Goal: Information Seeking & Learning: Find specific fact

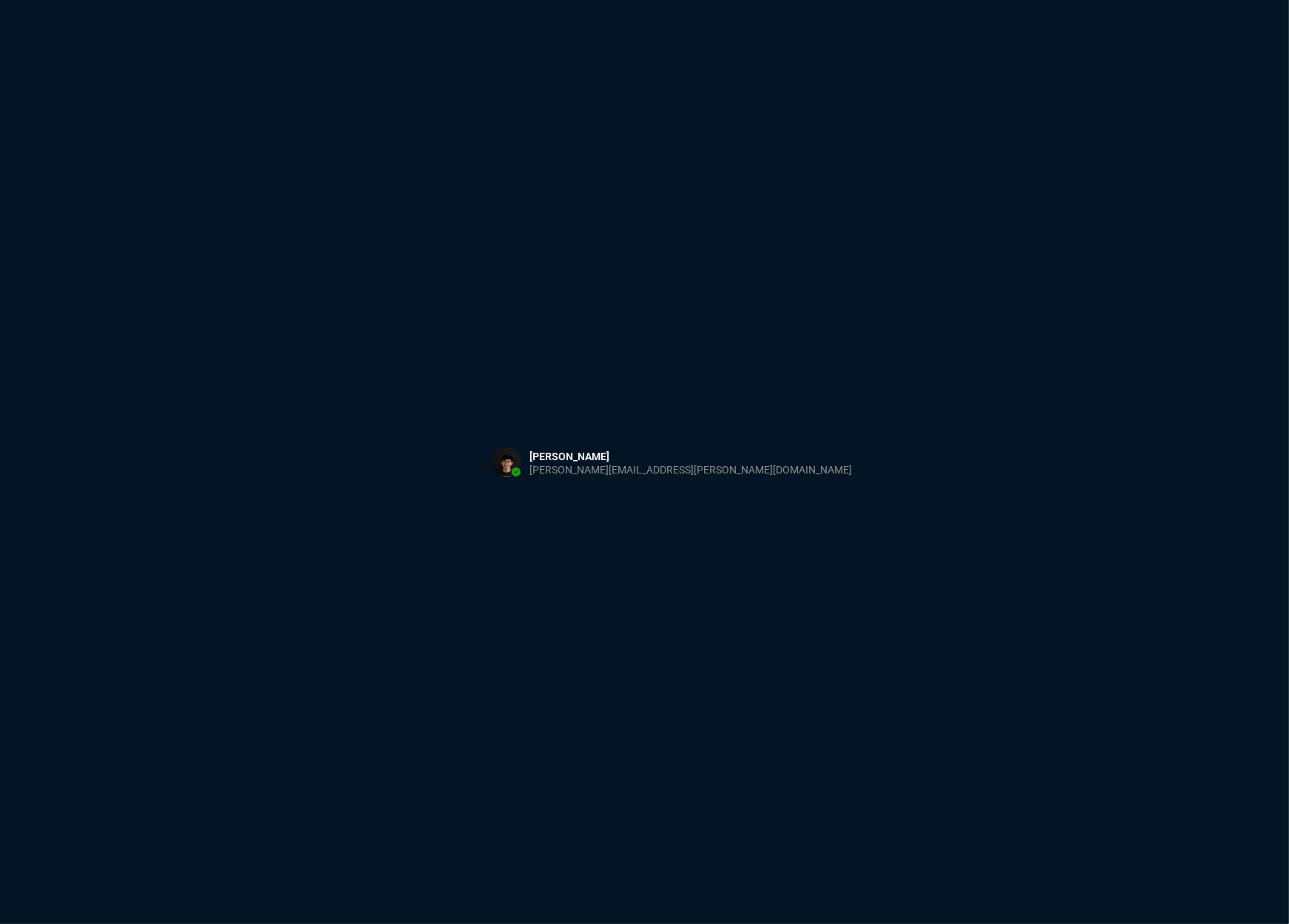
click at [992, 315] on div "Sign in with Microsoft" at bounding box center [644, 462] width 1289 height 924
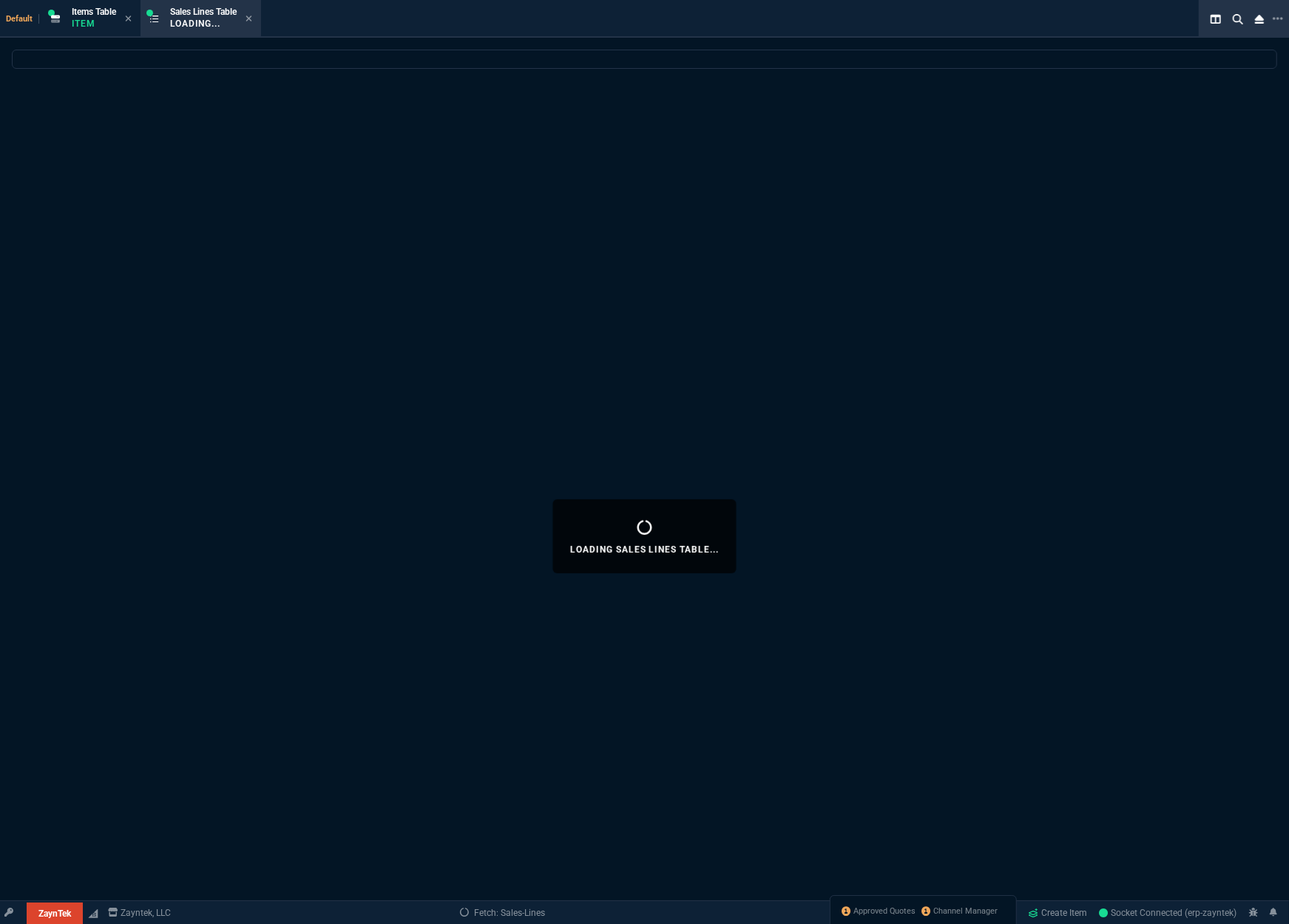
select select
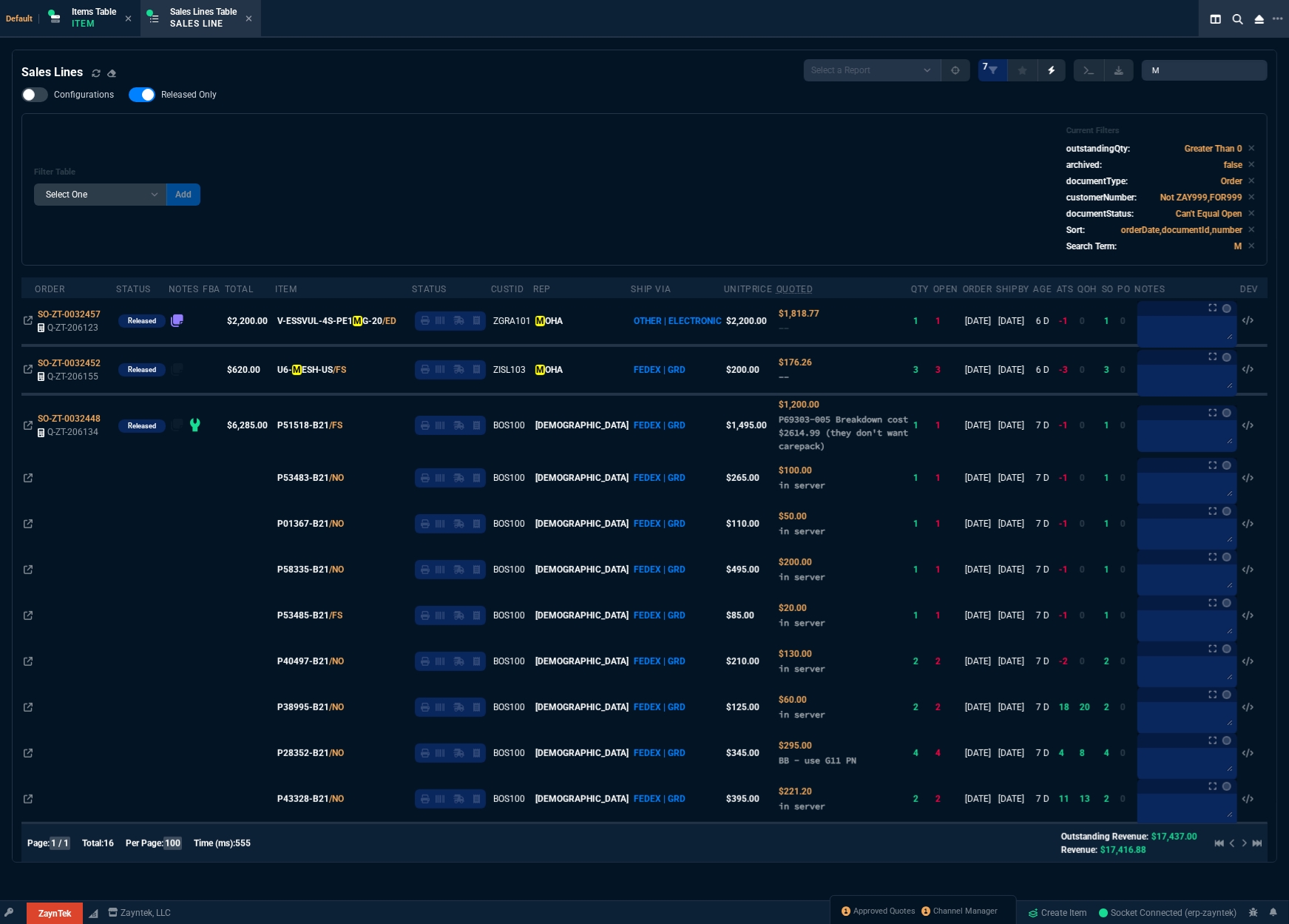
click at [583, 107] on div "Configurations Released Only Filter Table Select One Add Filter () Age () ATS (…" at bounding box center [644, 177] width 1246 height 179
click at [109, 25] on p "Item" at bounding box center [93, 24] width 44 height 12
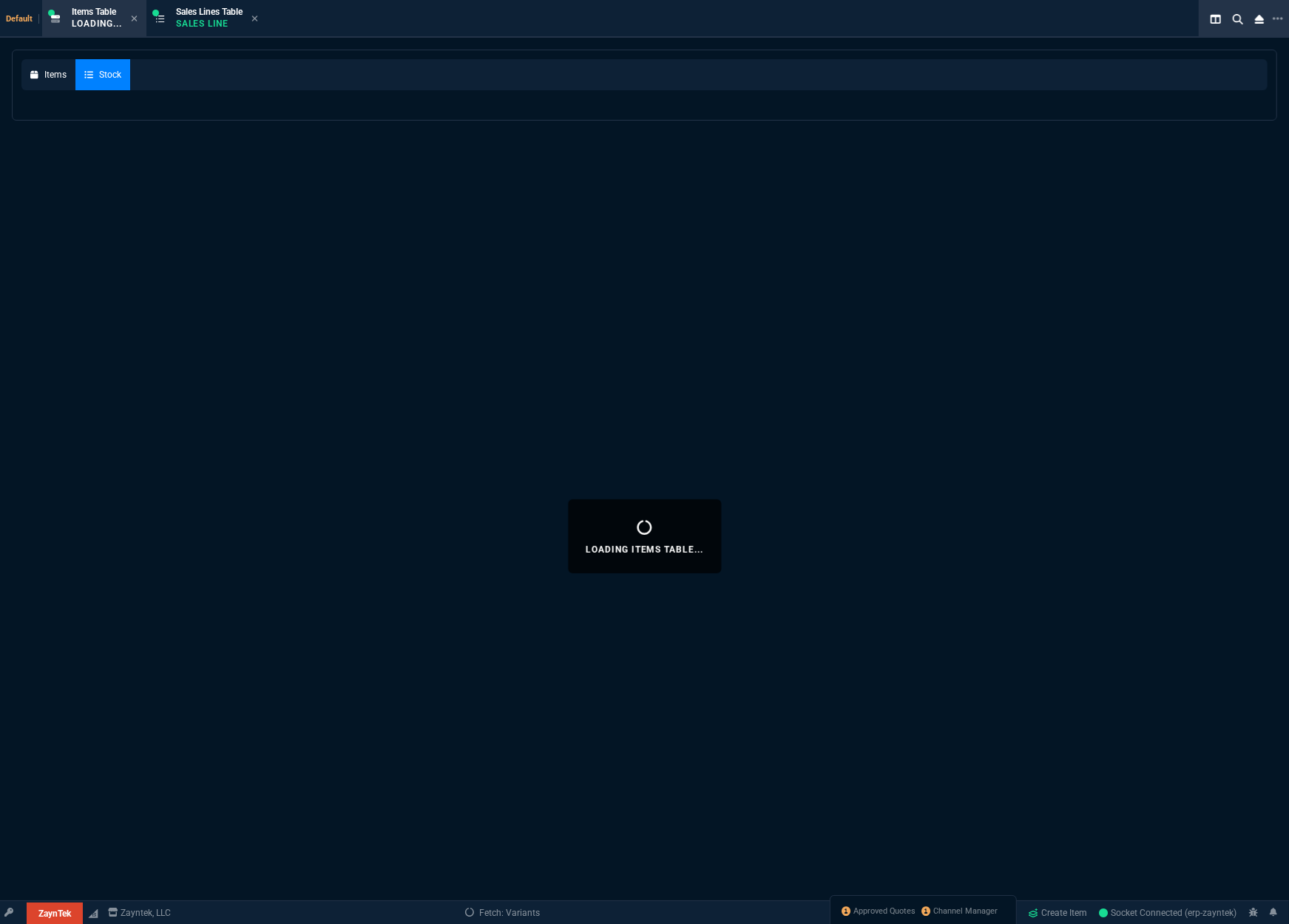
select select
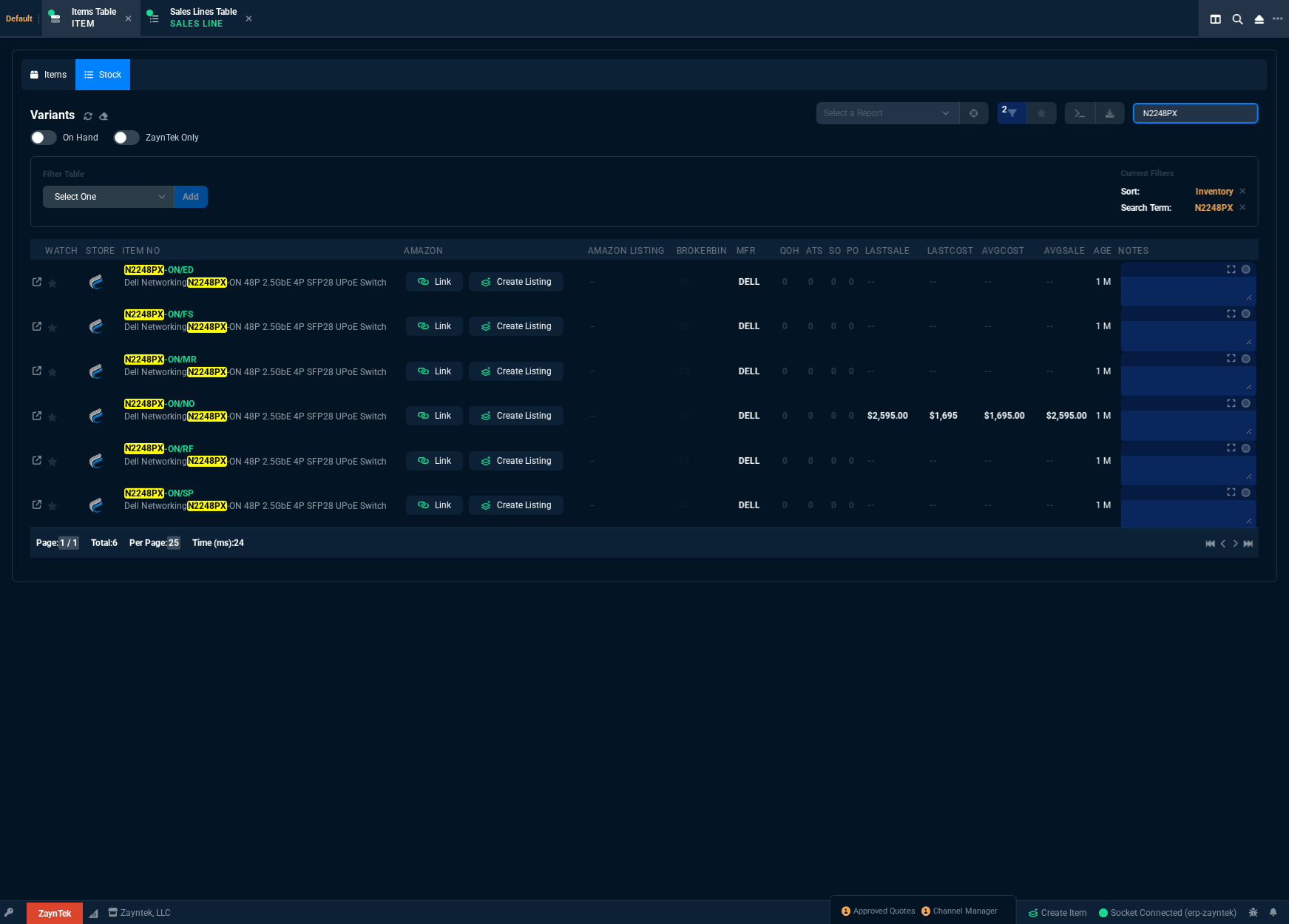
click at [1185, 118] on input "N2248PX" at bounding box center [1196, 113] width 126 height 21
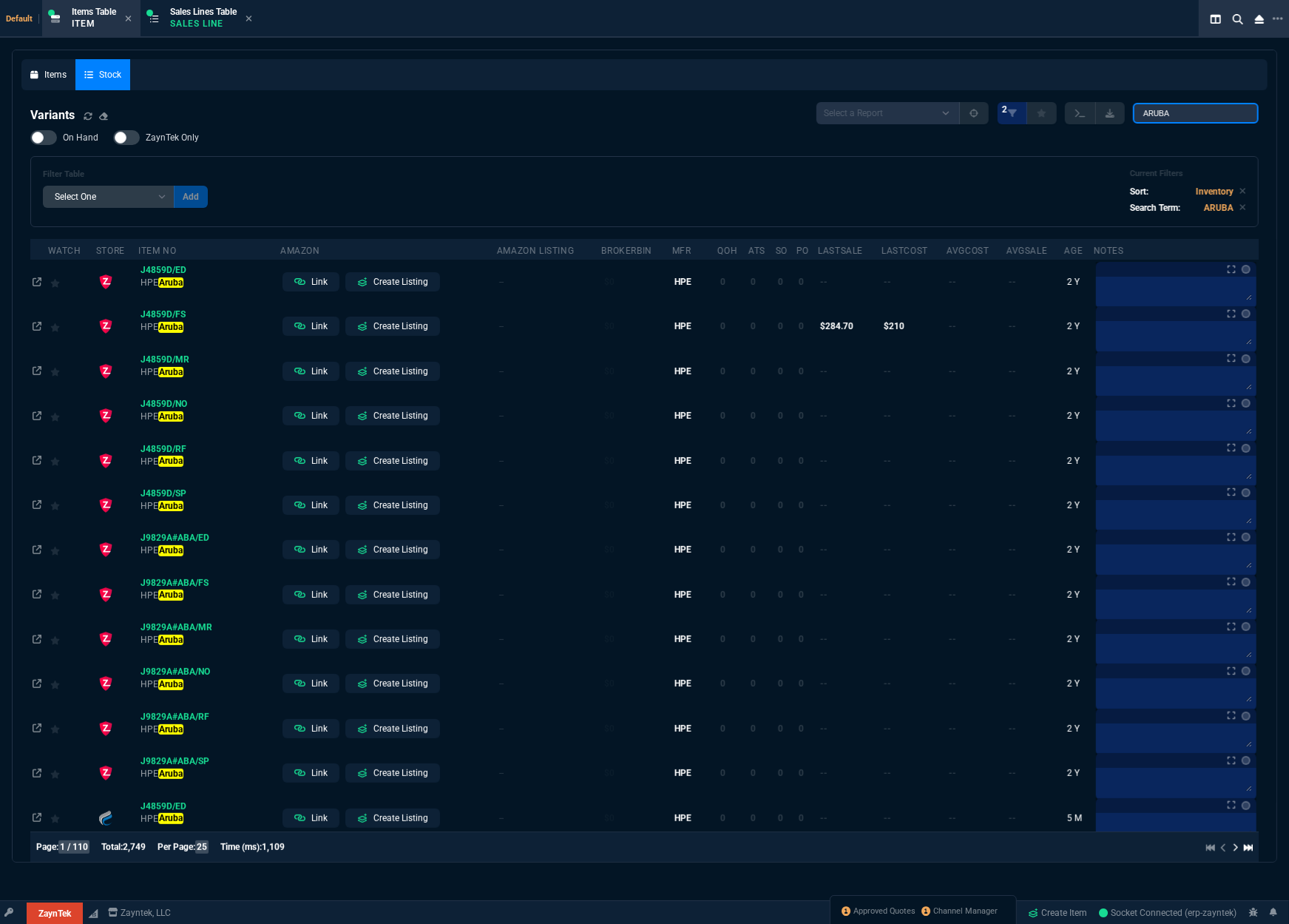
type input "ARUBA"
click at [49, 139] on div at bounding box center [43, 137] width 26 height 15
click at [30, 138] on input "On Hand" at bounding box center [29, 137] width 1 height 1
checkbox input "true"
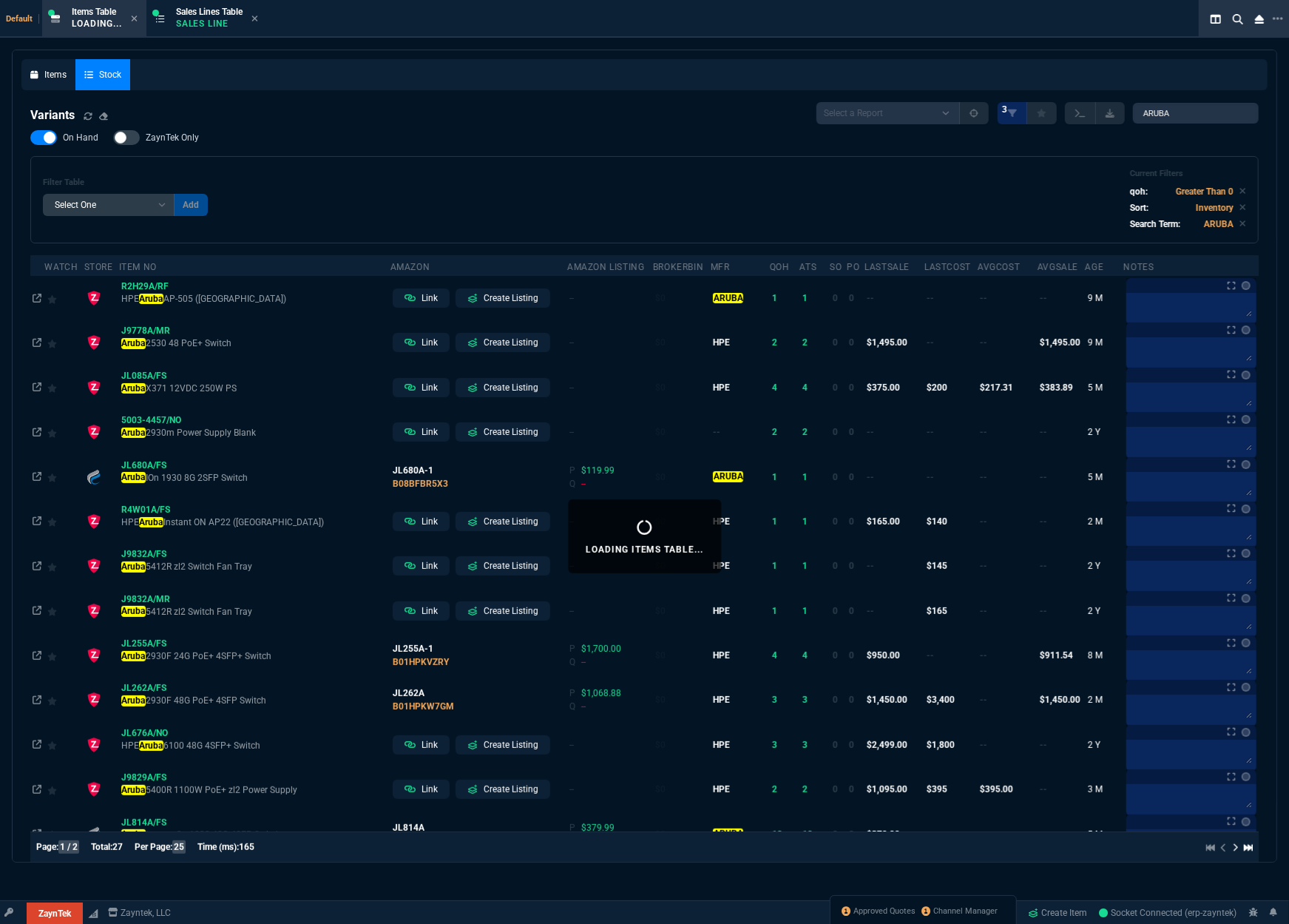
click at [534, 167] on div "Filter Table Select One Add Filter () Age (daysAgo) Amazon (asin) Amazon Listin…" at bounding box center [644, 199] width 1228 height 87
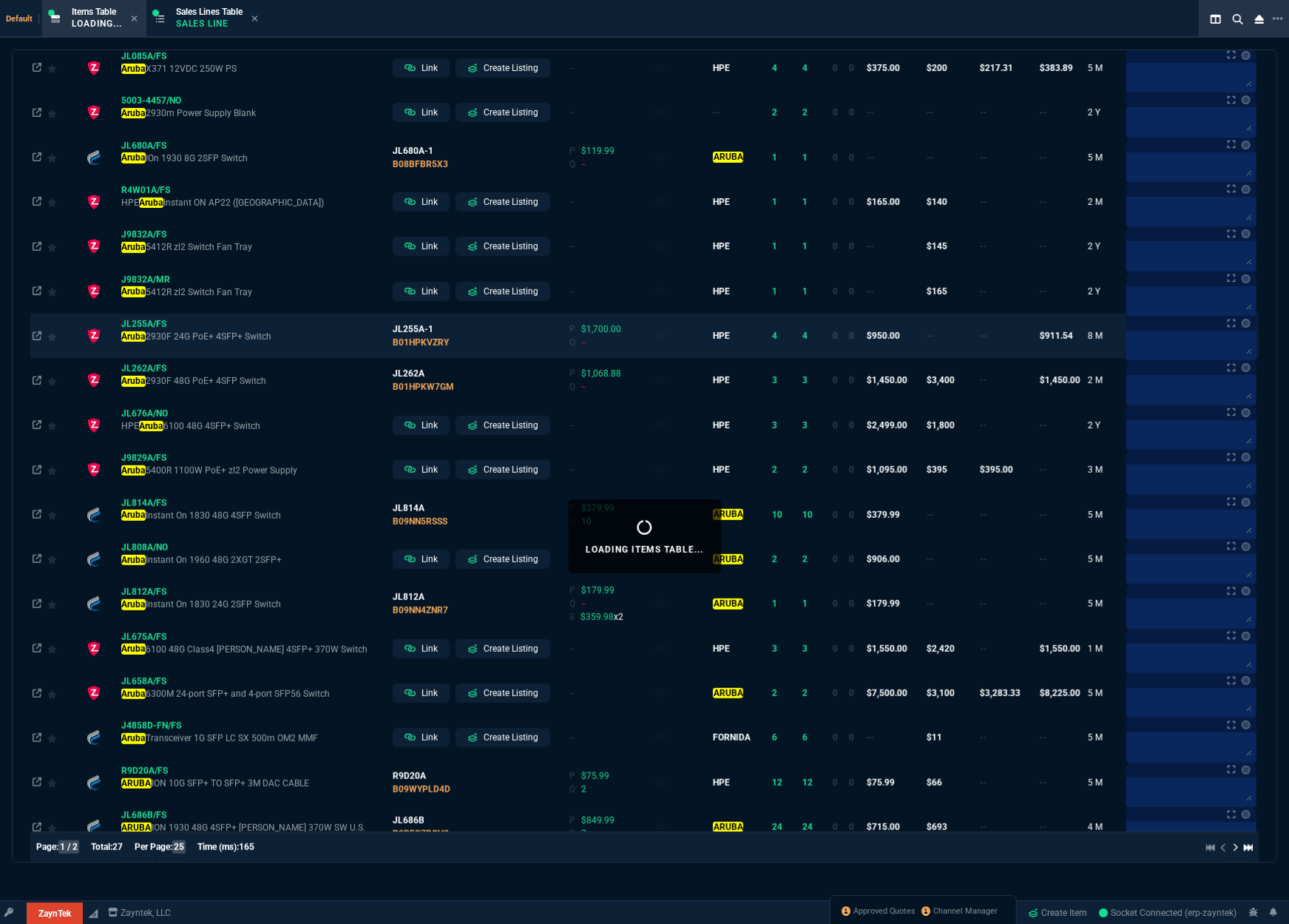
scroll to position [220, 0]
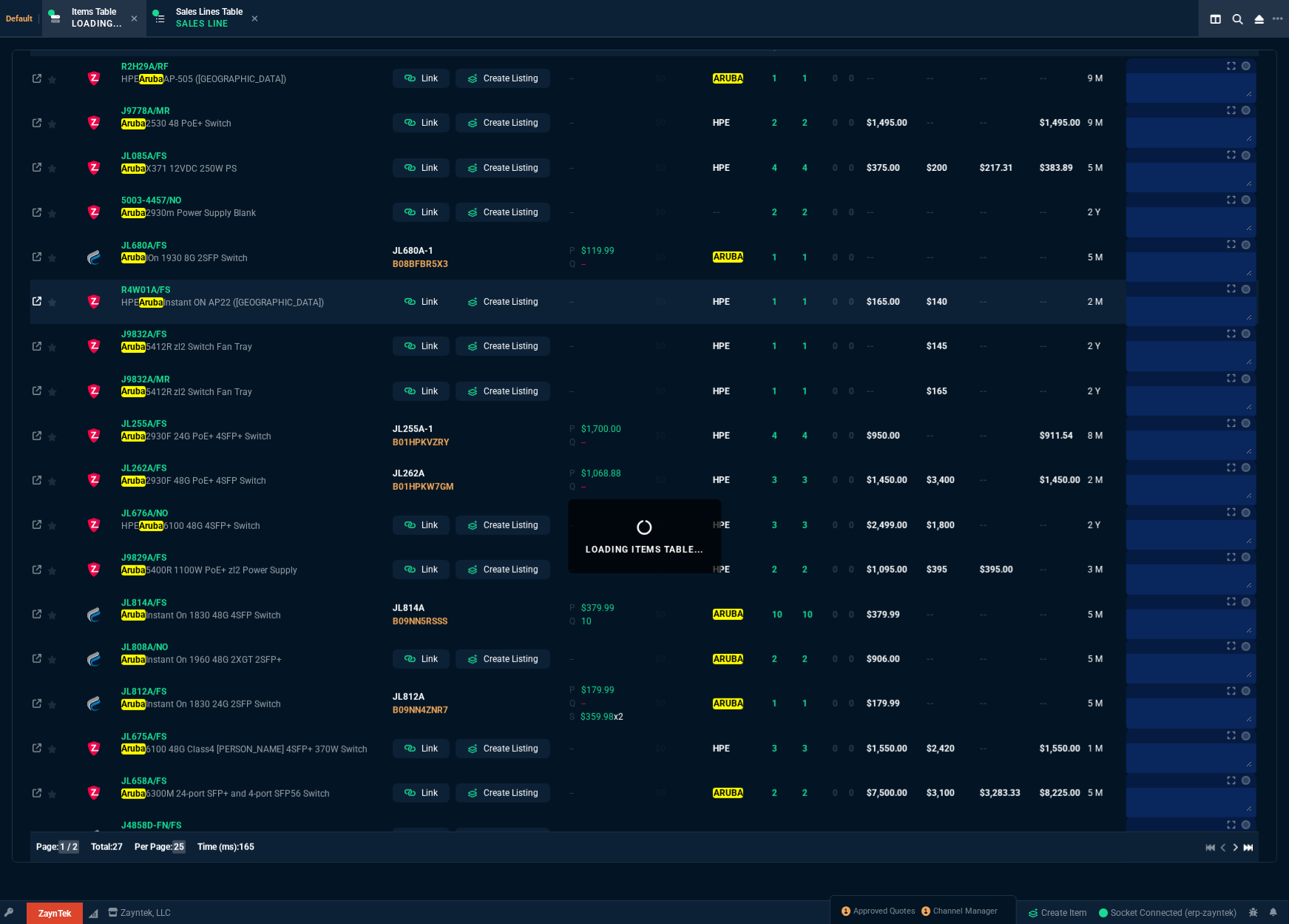
click at [40, 302] on icon at bounding box center [36, 300] width 9 height 9
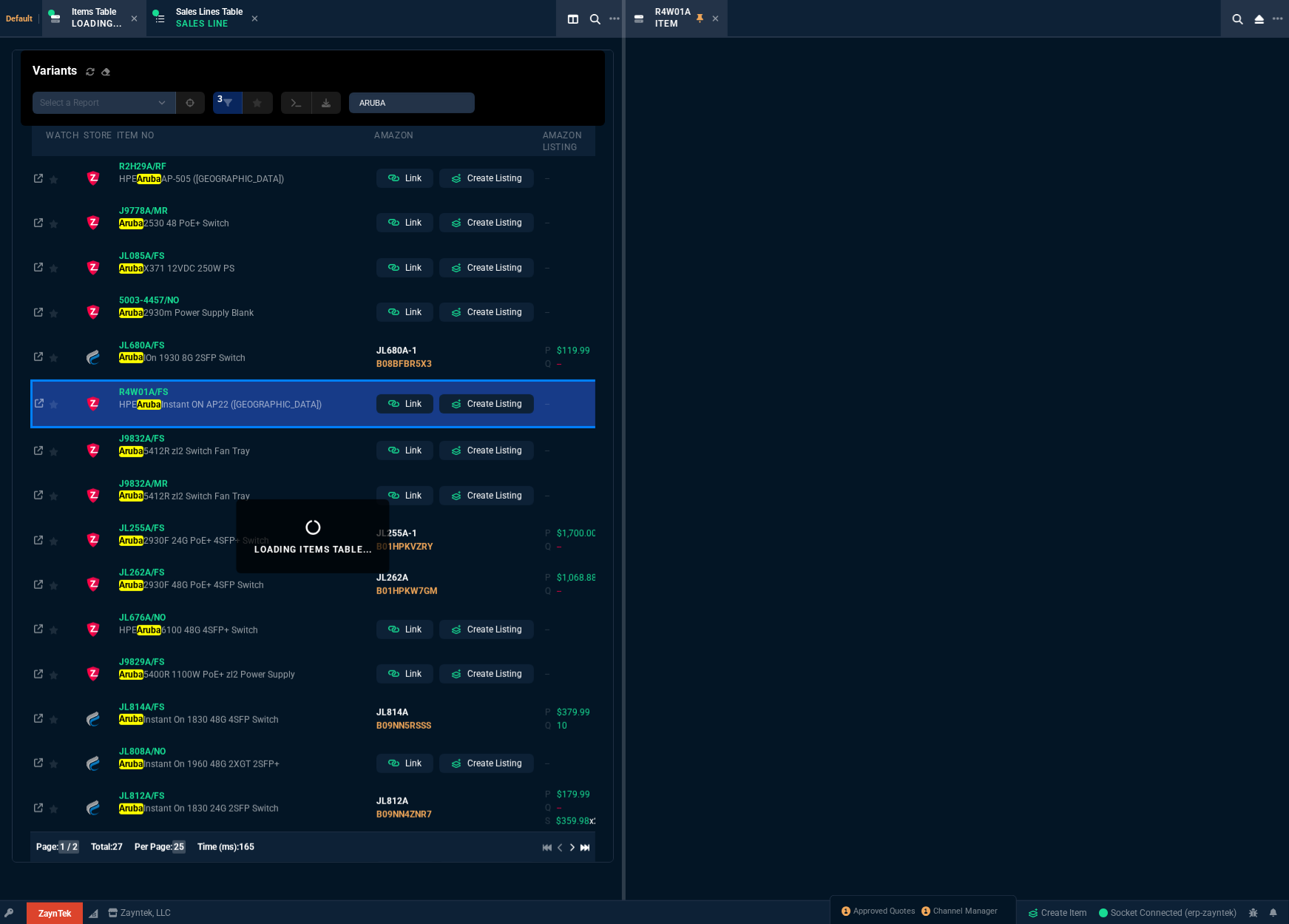
scroll to position [320, 0]
